Goal: Check status: Check status

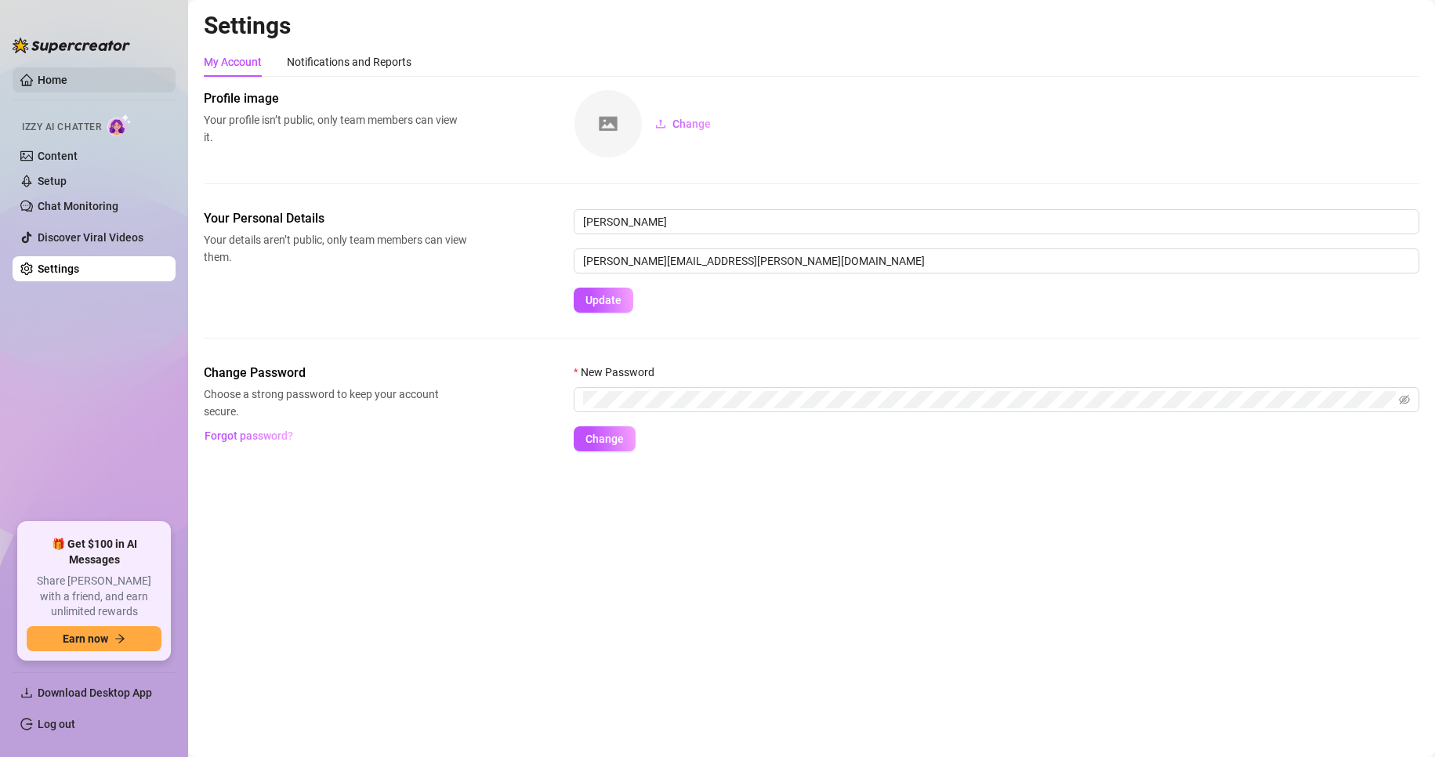
click at [40, 74] on link "Home" at bounding box center [53, 80] width 30 height 13
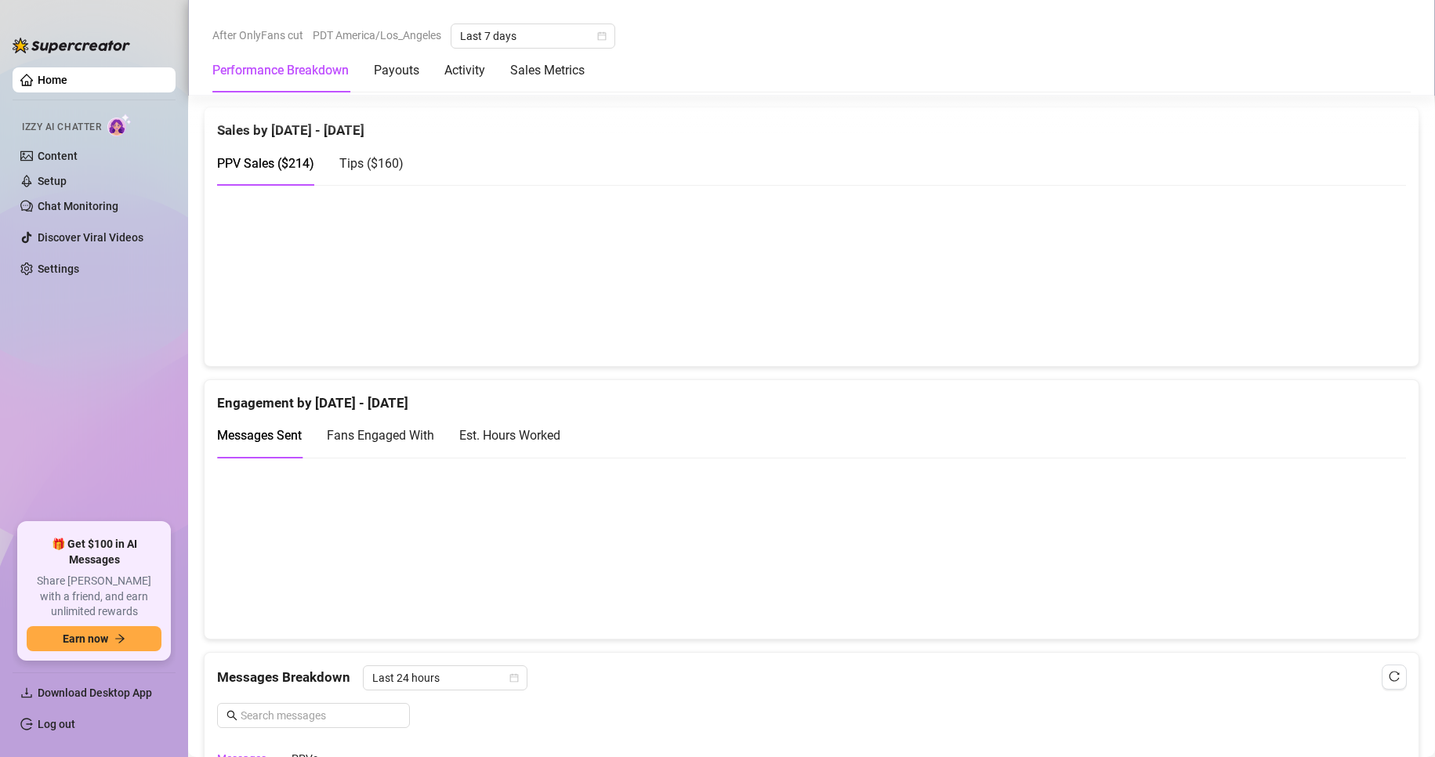
scroll to position [795, 0]
click at [605, 40] on icon "calendar" at bounding box center [602, 36] width 9 height 9
click at [519, 163] on div "Custom date" at bounding box center [533, 167] width 139 height 17
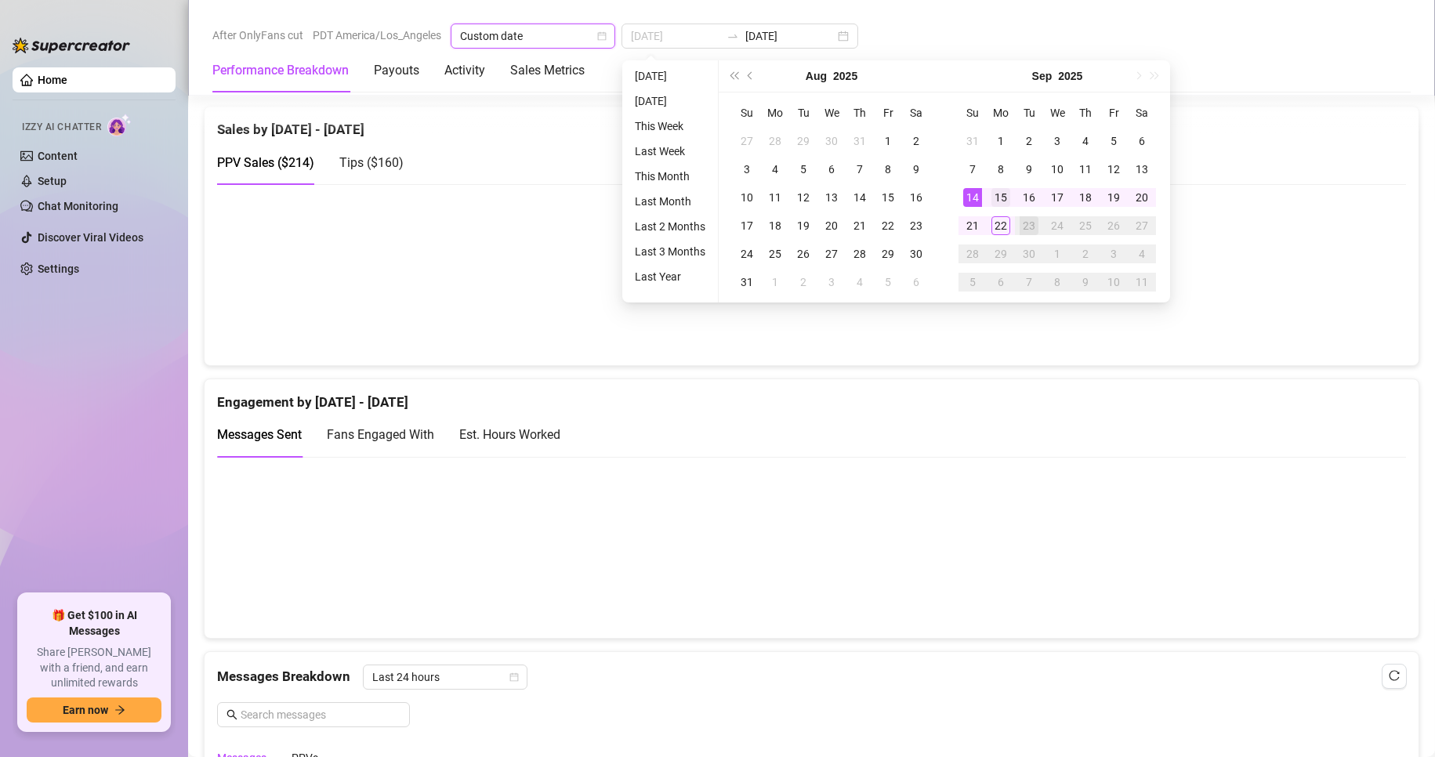
type input "[DATE]"
click at [998, 199] on div "15" at bounding box center [1000, 197] width 19 height 19
type input "[DATE]"
click at [973, 196] on div "14" at bounding box center [972, 197] width 19 height 19
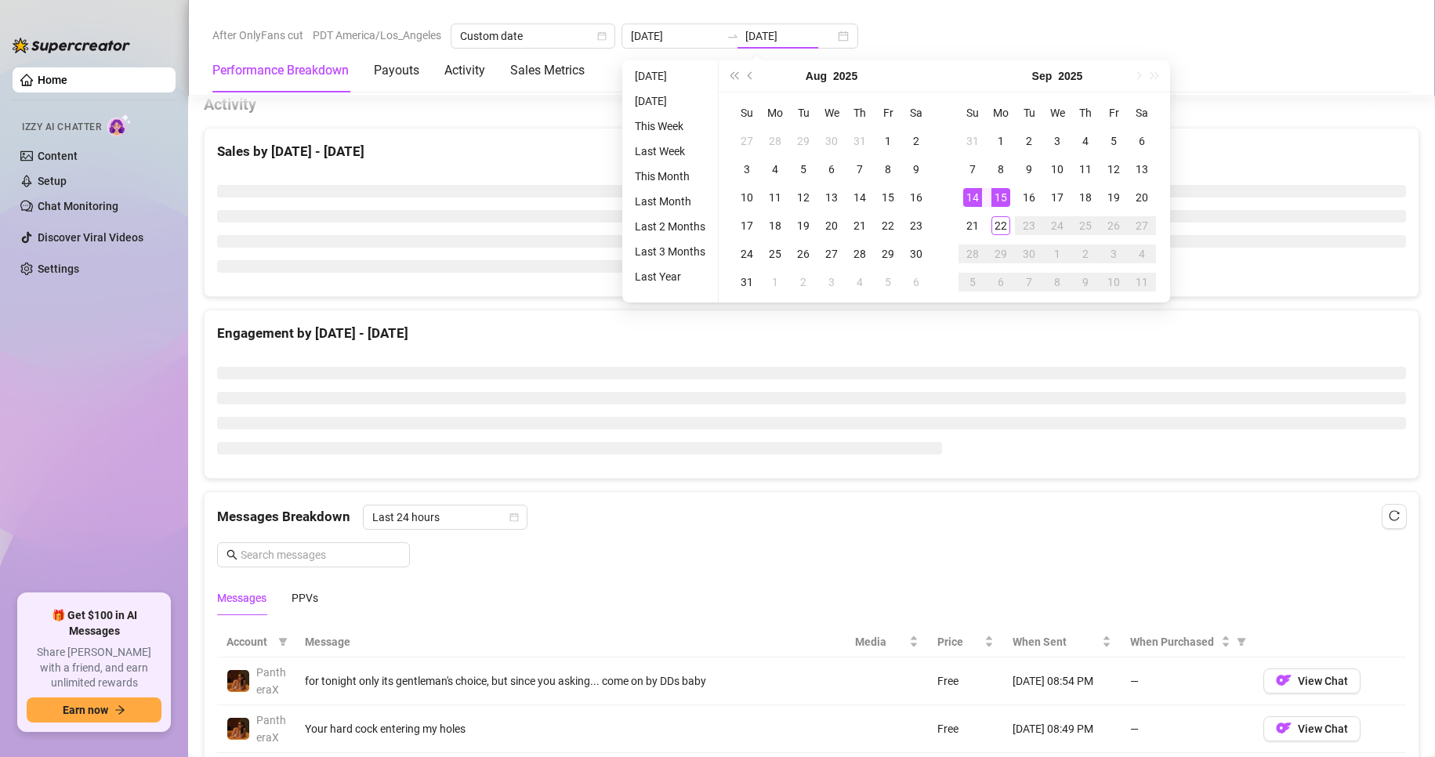
type input "[DATE]"
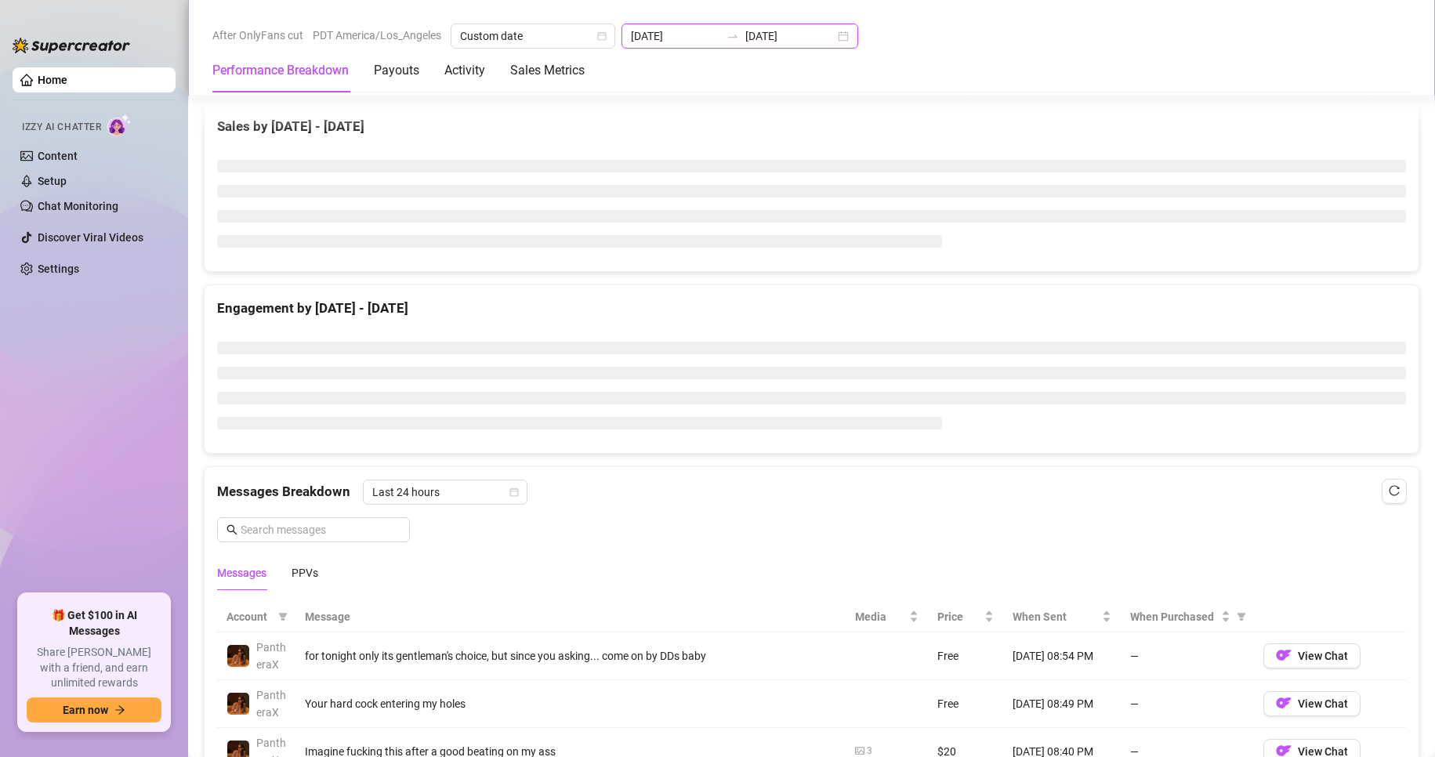
click at [810, 38] on input "[DATE]" at bounding box center [789, 35] width 89 height 17
click at [827, 40] on div "[DATE] [DATE]" at bounding box center [739, 36] width 237 height 25
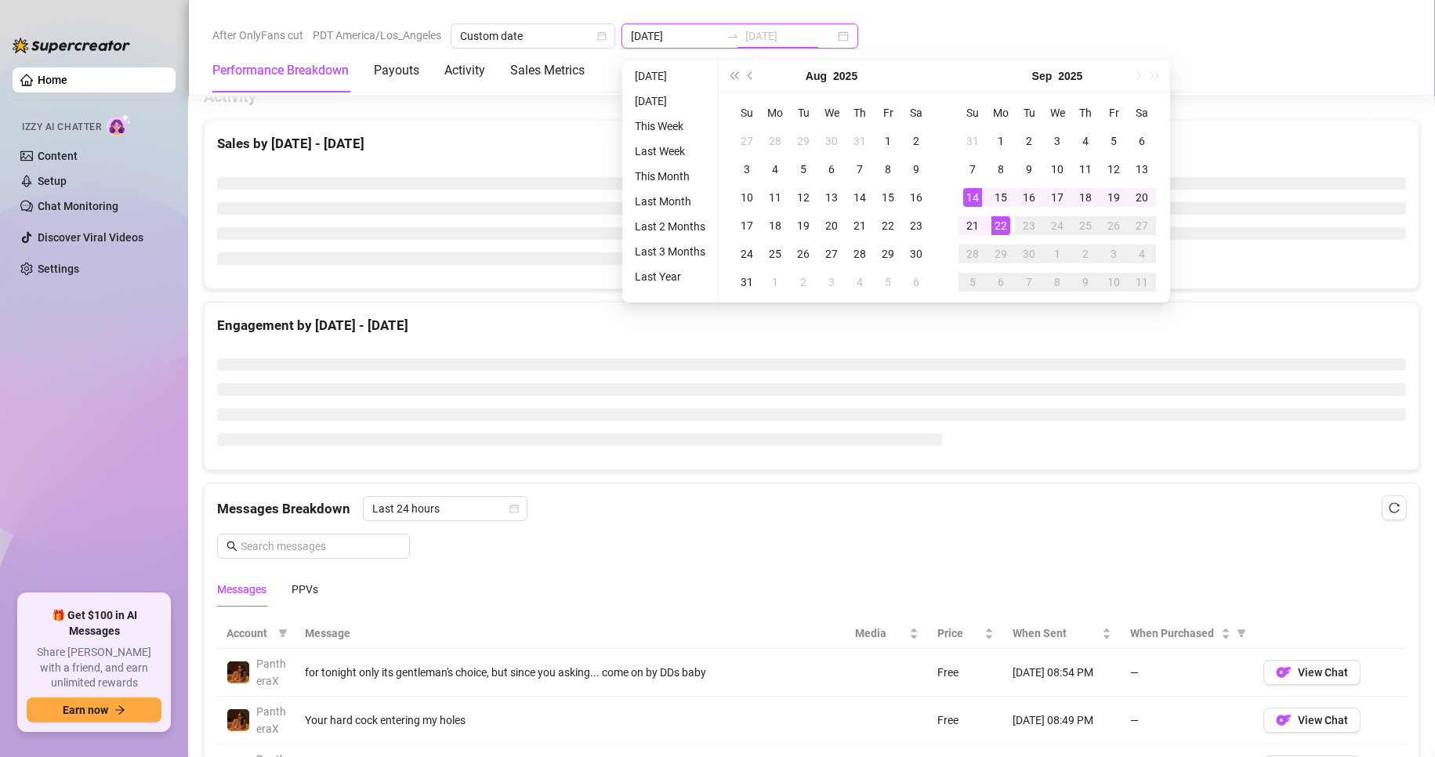
type input "[DATE]"
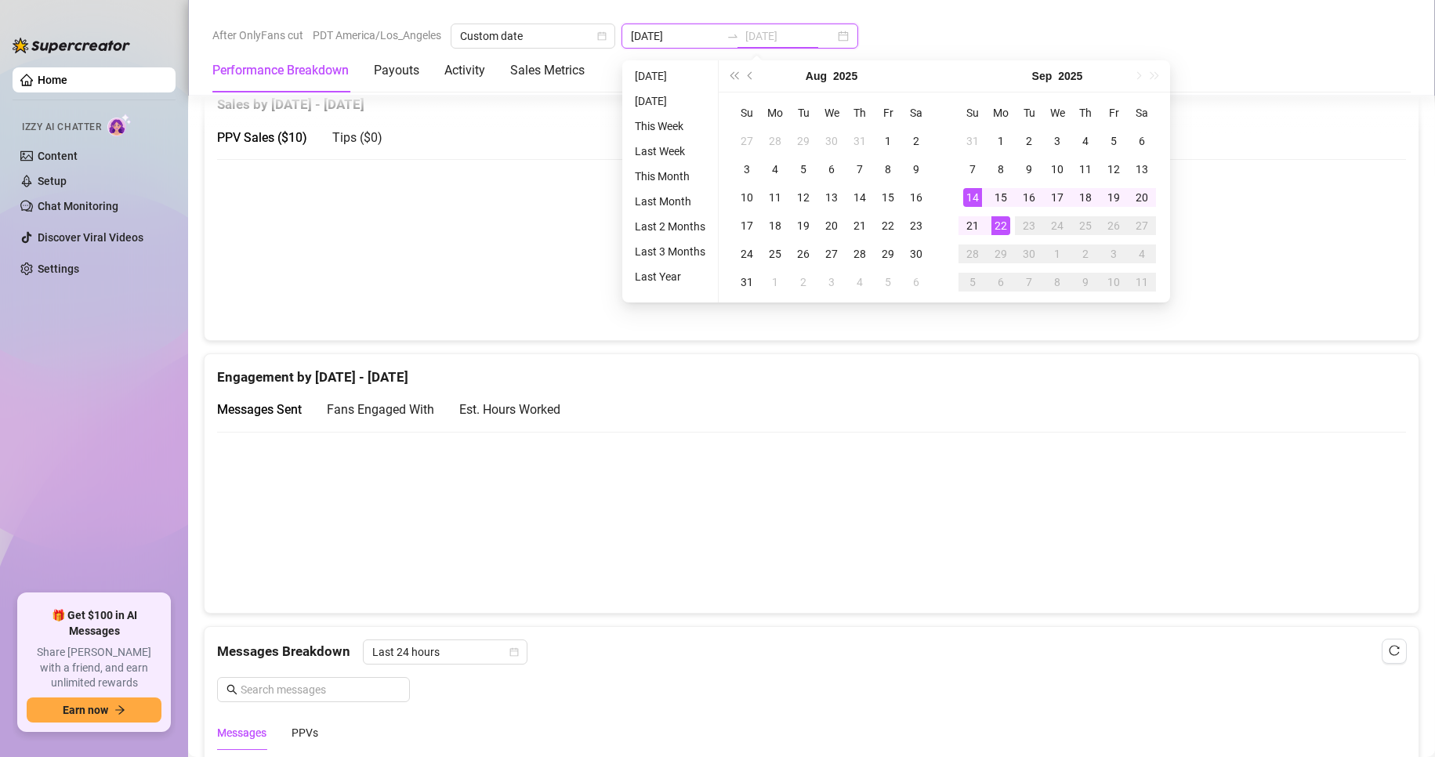
scroll to position [795, 0]
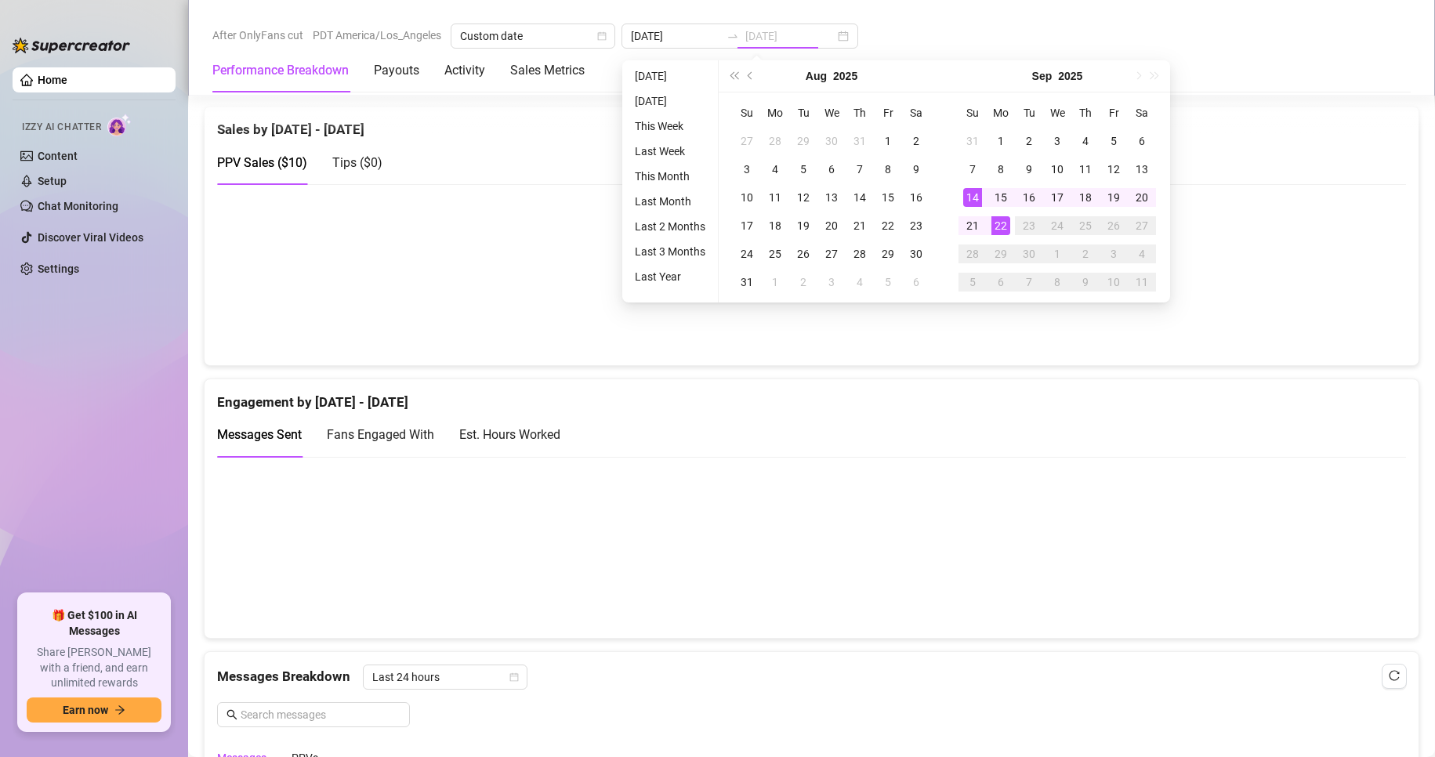
click at [1002, 225] on div "22" at bounding box center [1000, 225] width 19 height 19
type input "[DATE]"
click at [966, 196] on div "14" at bounding box center [972, 197] width 19 height 19
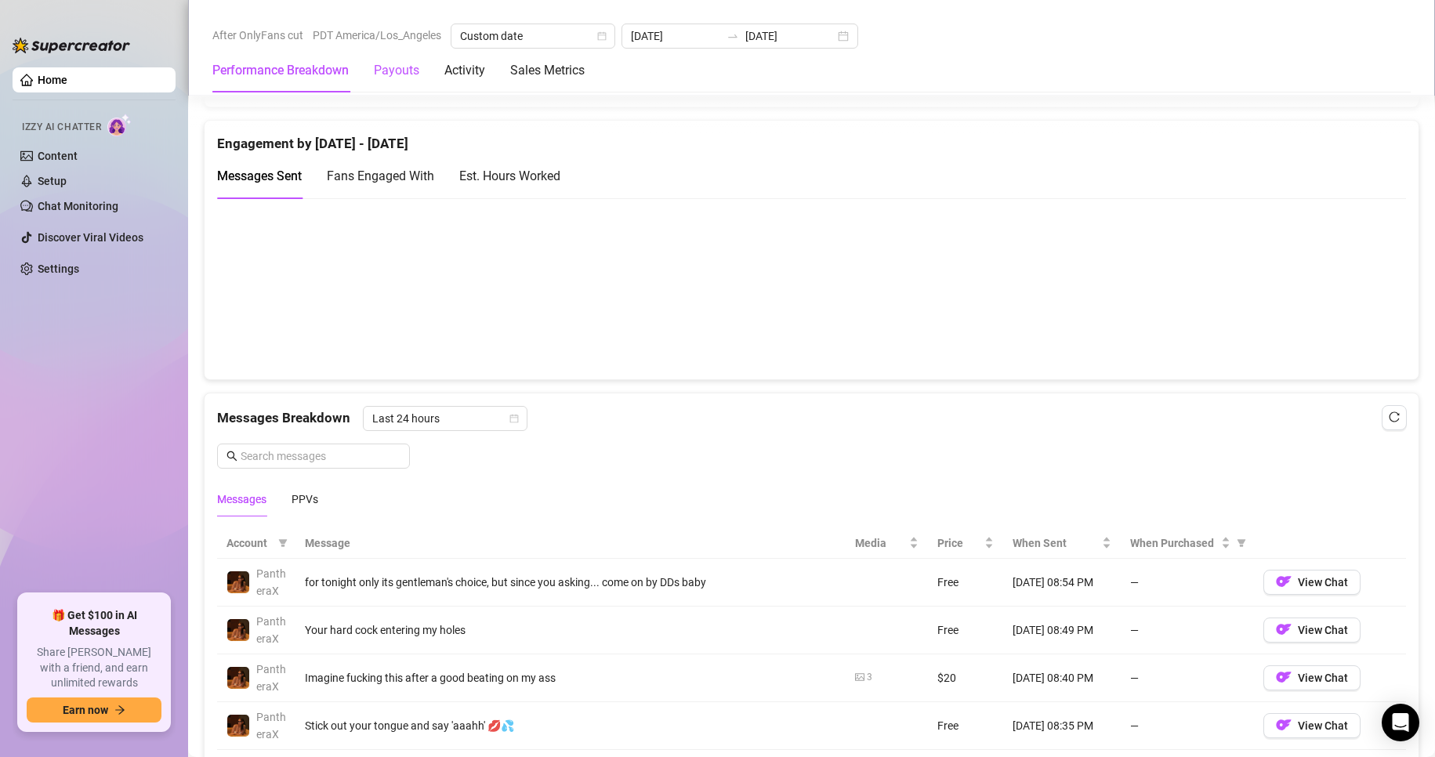
click at [393, 73] on div "Payouts" at bounding box center [396, 70] width 45 height 19
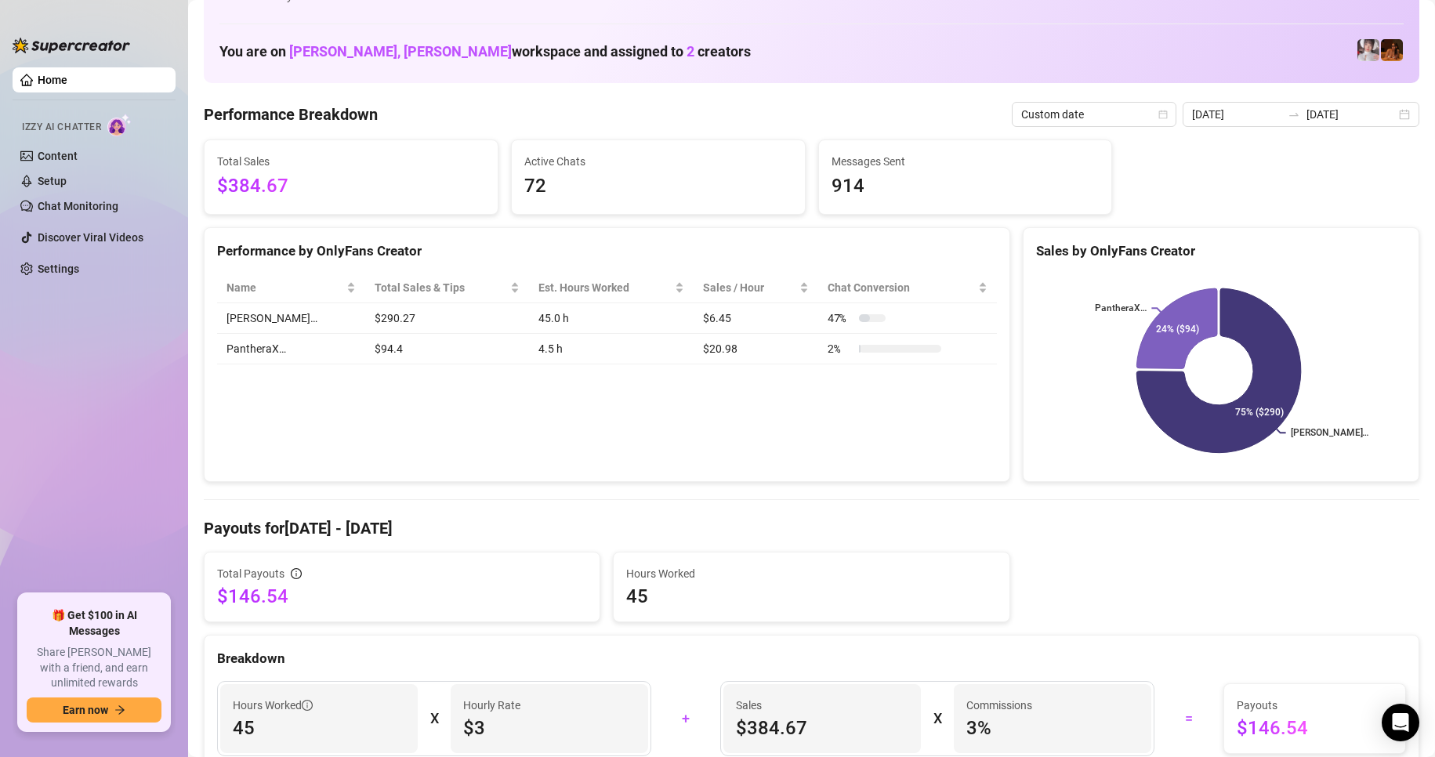
scroll to position [0, 0]
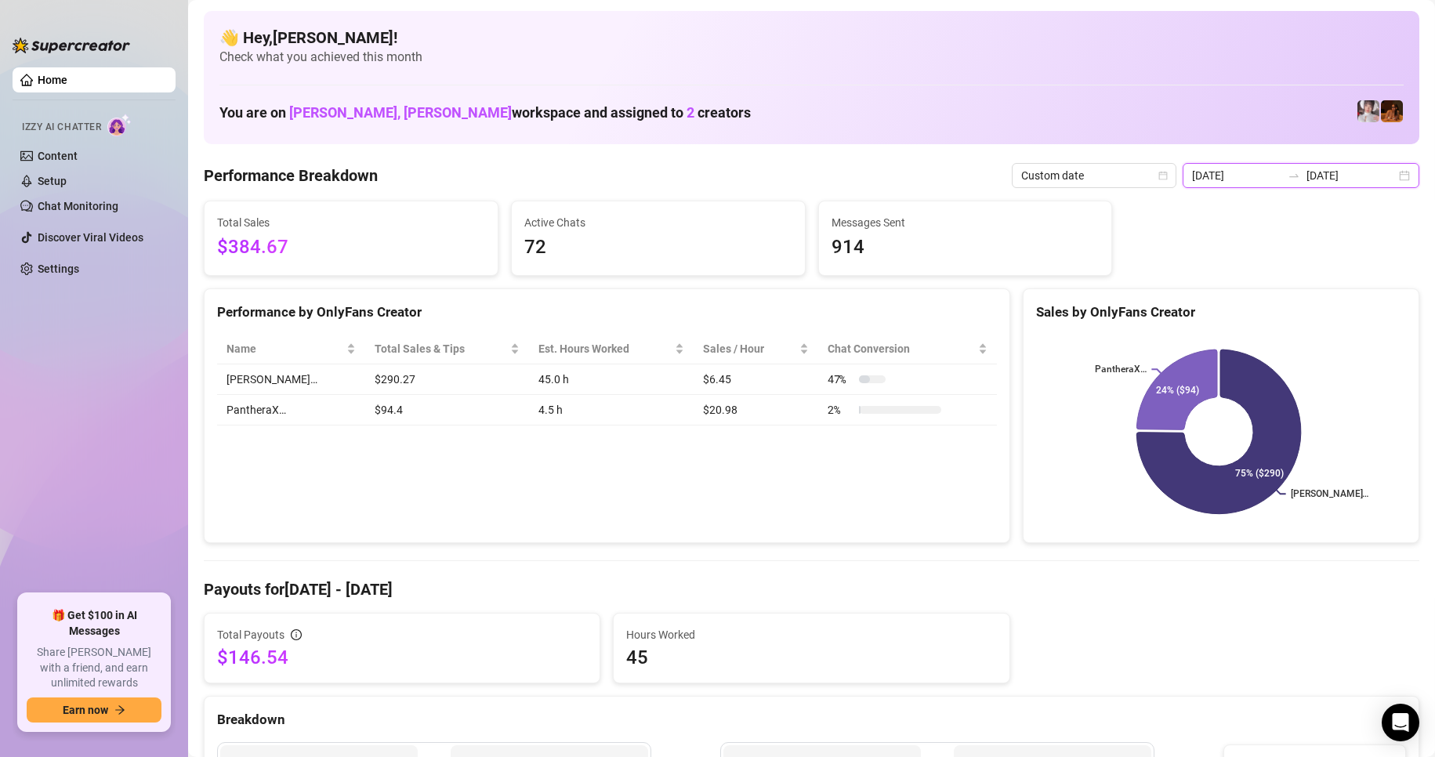
click at [1260, 177] on input "[DATE]" at bounding box center [1236, 175] width 89 height 17
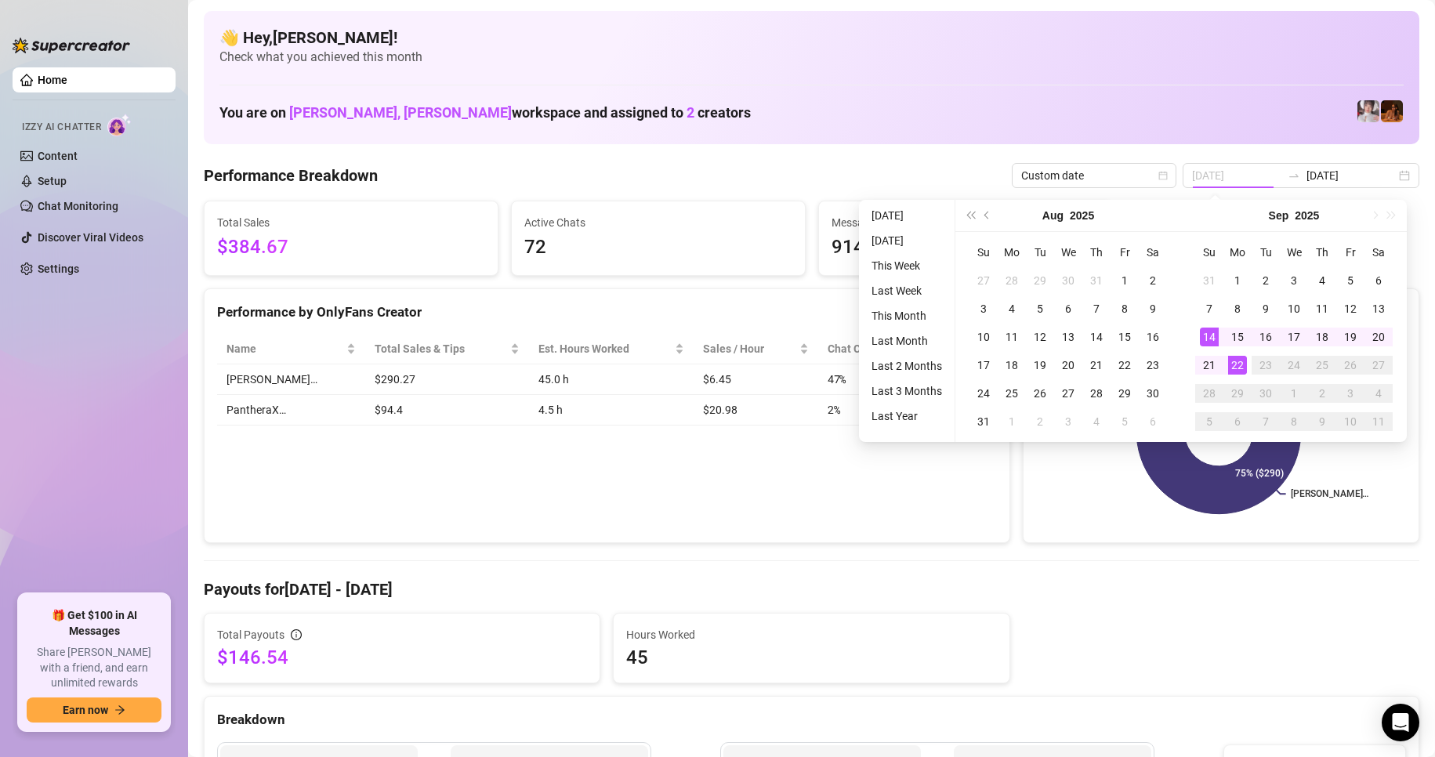
click at [1203, 335] on div "14" at bounding box center [1209, 337] width 19 height 19
type input "[DATE]"
click at [1240, 368] on div "22" at bounding box center [1237, 365] width 19 height 19
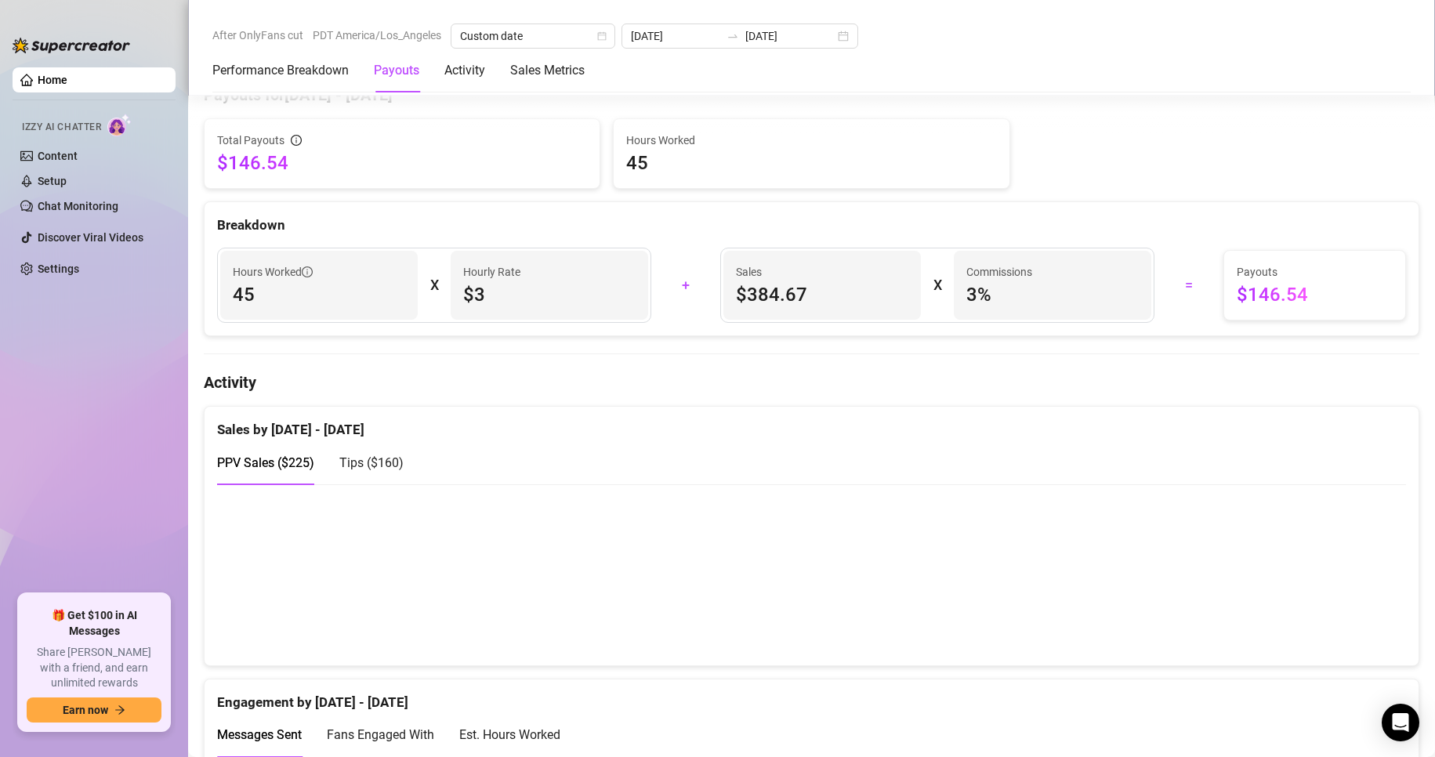
scroll to position [495, 0]
click at [298, 293] on span "45" at bounding box center [319, 293] width 172 height 25
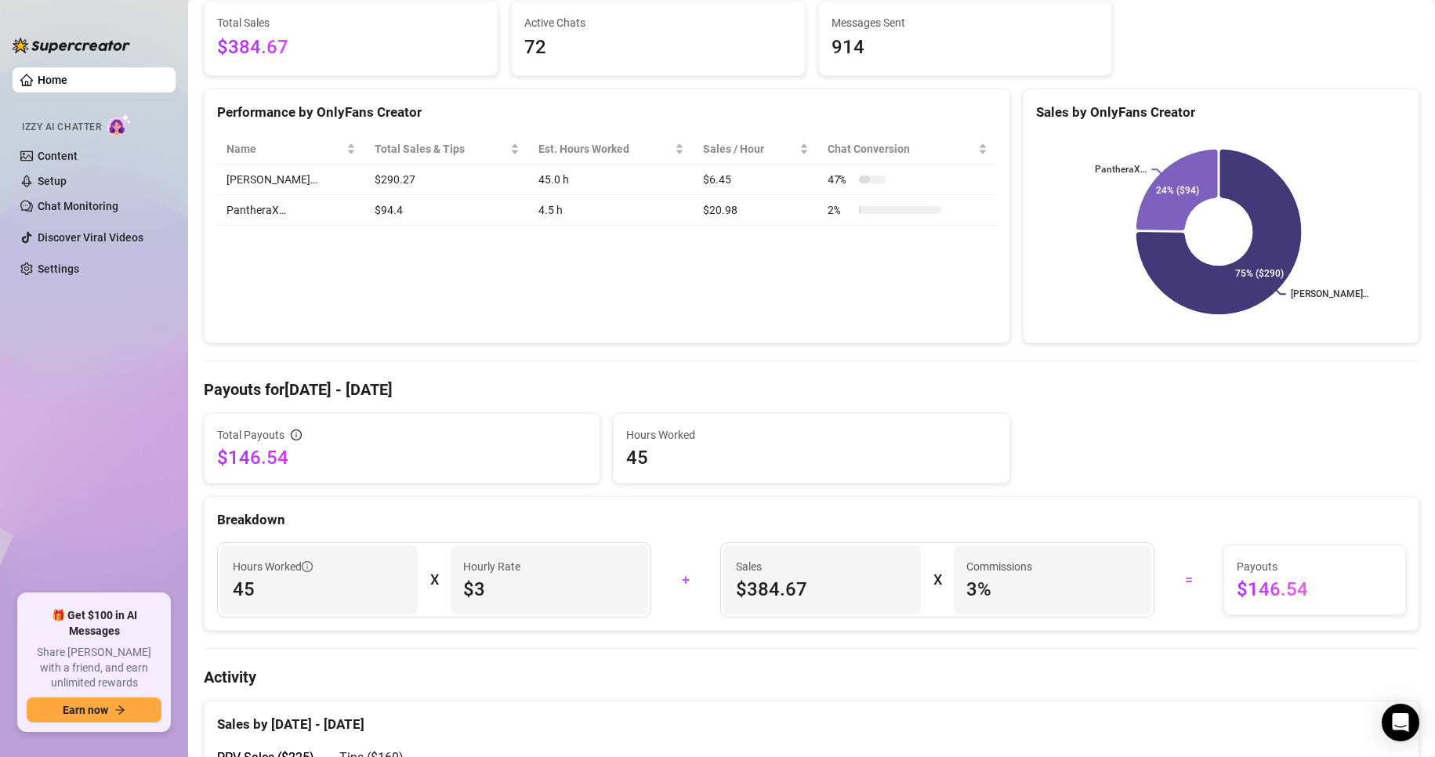
scroll to position [202, 0]
